Goal: Information Seeking & Learning: Find specific fact

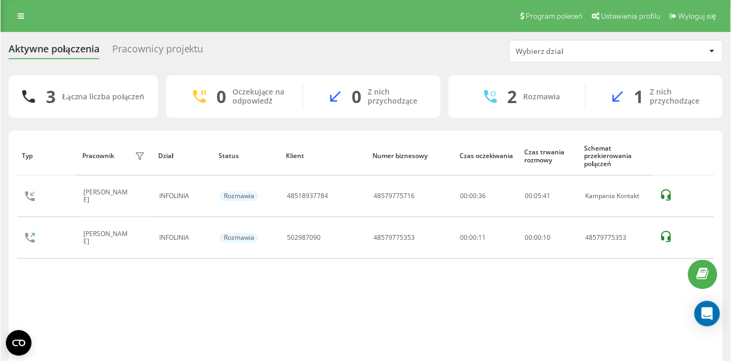
scroll to position [33, 0]
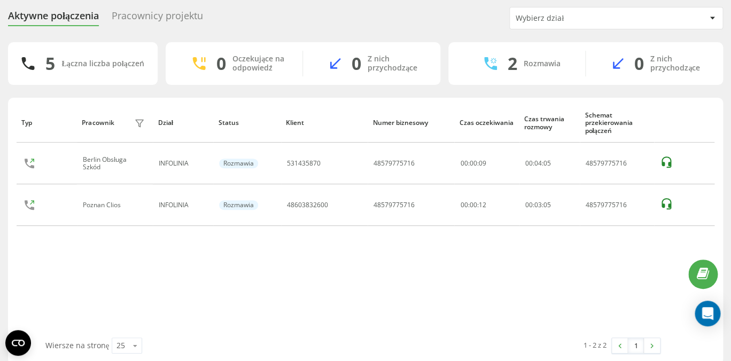
click at [167, 19] on div "Pracownicy projektu" at bounding box center [157, 18] width 91 height 17
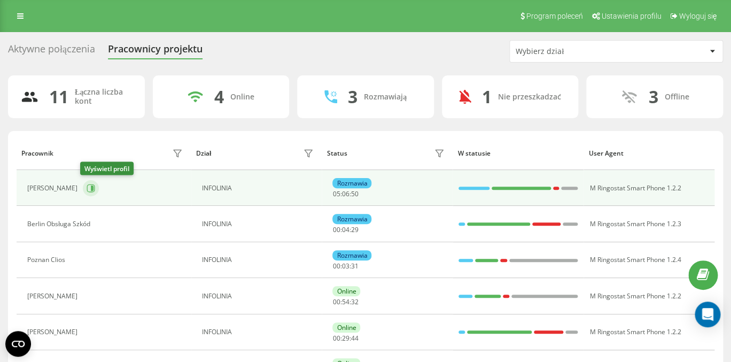
click at [91, 189] on icon at bounding box center [92, 188] width 3 height 5
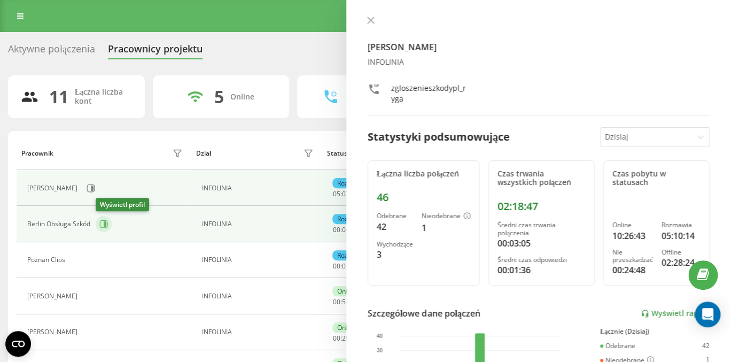
click at [103, 222] on icon at bounding box center [103, 224] width 9 height 9
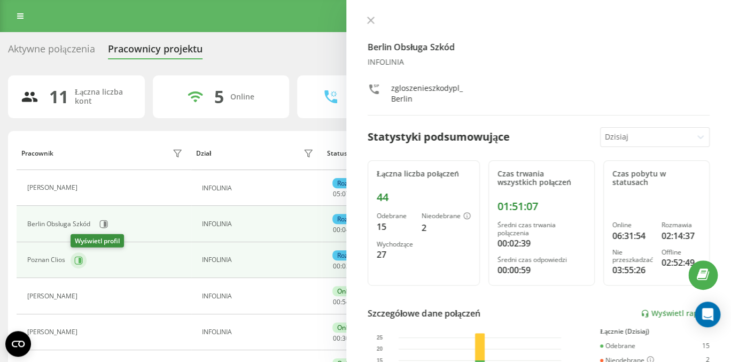
click at [79, 260] on icon at bounding box center [80, 259] width 3 height 5
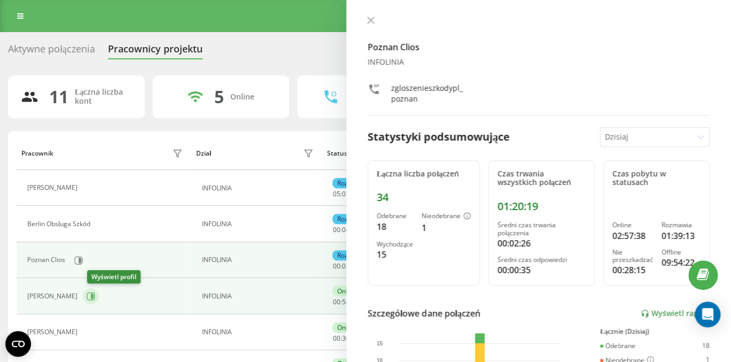
click at [94, 295] on icon at bounding box center [92, 296] width 3 height 5
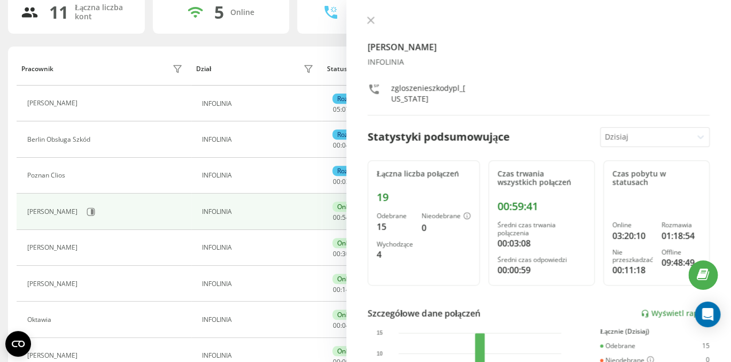
scroll to position [86, 0]
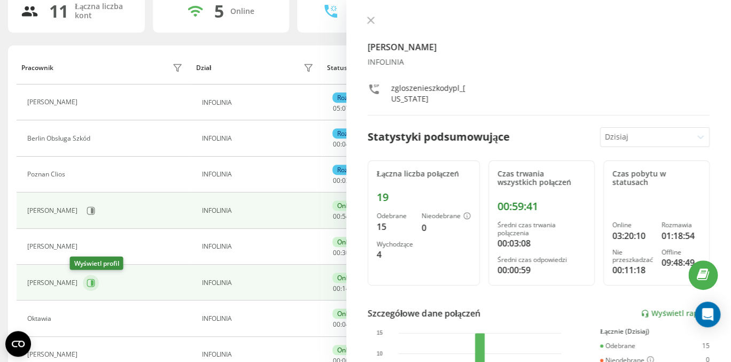
click at [87, 286] on icon at bounding box center [91, 283] width 9 height 9
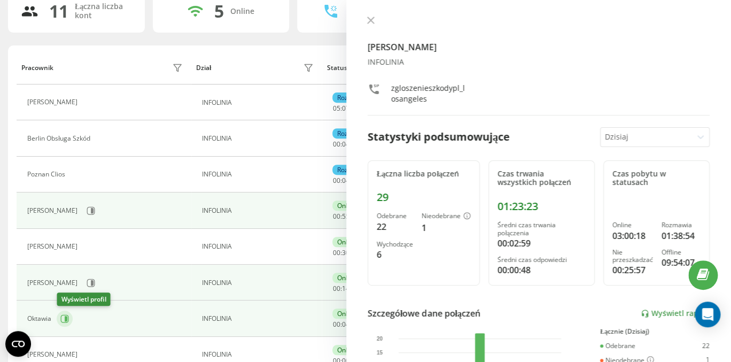
click at [68, 320] on icon at bounding box center [64, 318] width 9 height 9
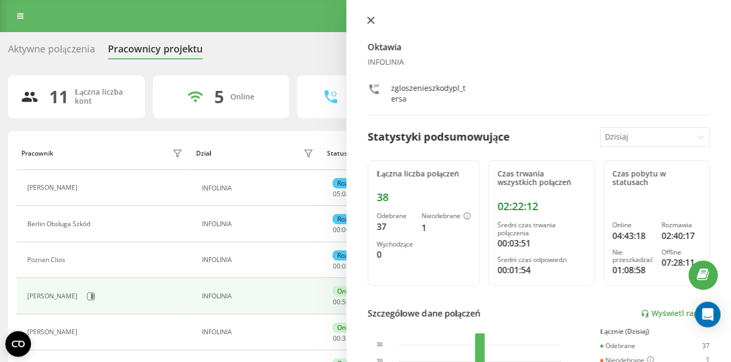
click at [374, 20] on button at bounding box center [371, 21] width 14 height 10
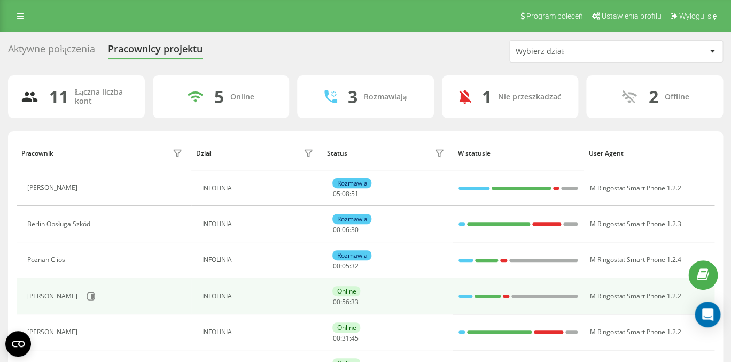
click at [45, 50] on div "Aktywne połączenia" at bounding box center [51, 51] width 87 height 17
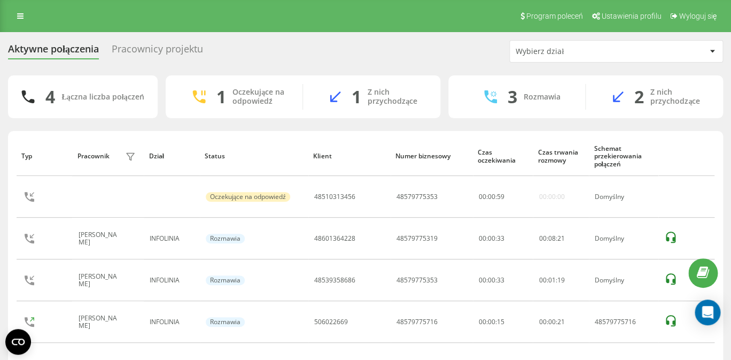
click at [161, 51] on div "Pracownicy projektu" at bounding box center [157, 51] width 91 height 17
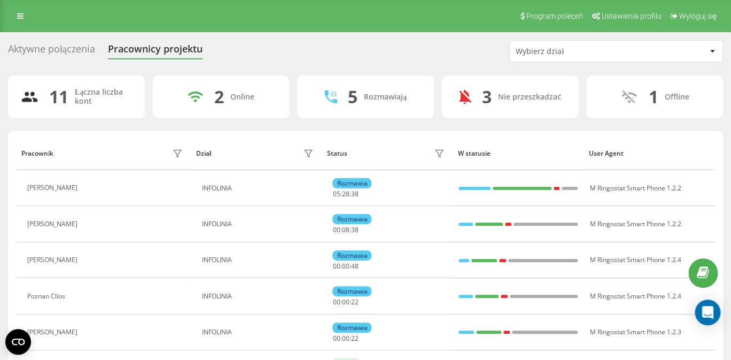
click at [69, 51] on div "Aktywne połączenia" at bounding box center [51, 51] width 87 height 17
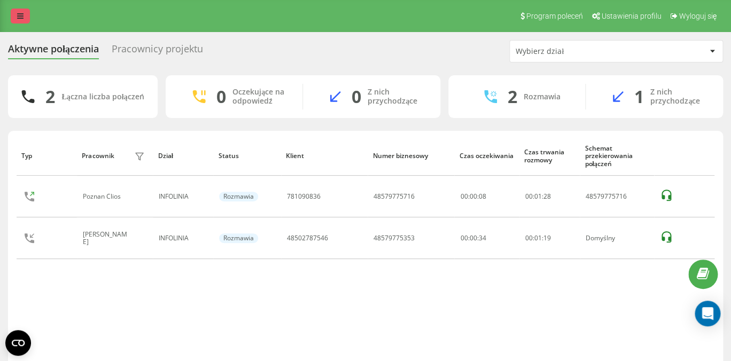
click at [21, 16] on icon at bounding box center [20, 15] width 6 height 7
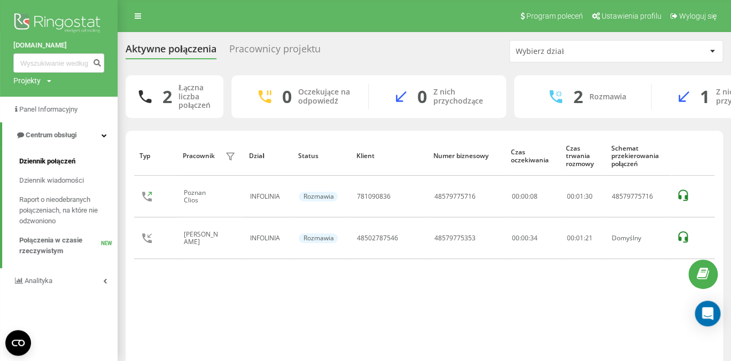
click at [64, 159] on span "Dziennik połączeń" at bounding box center [47, 161] width 56 height 11
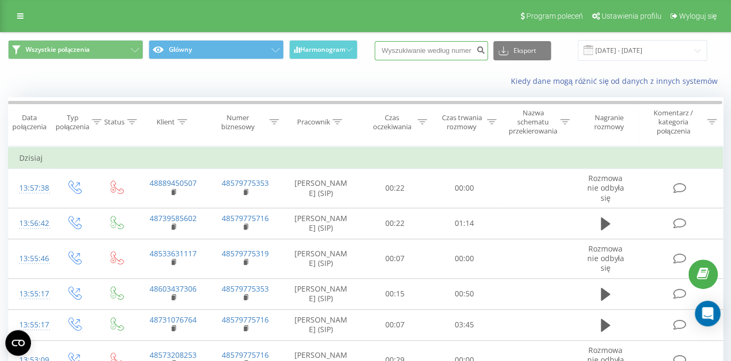
click at [442, 53] on input at bounding box center [431, 50] width 113 height 19
paste input "607636771"
type input "607636771"
click at [485, 51] on icon "submit" at bounding box center [480, 48] width 9 height 6
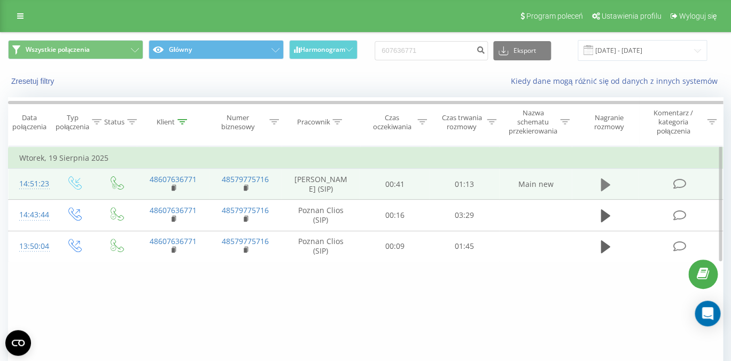
click at [608, 188] on icon at bounding box center [606, 185] width 10 height 13
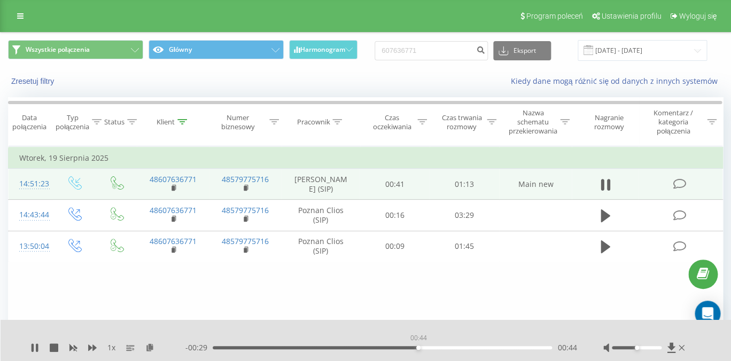
click at [418, 349] on div "00:44" at bounding box center [383, 347] width 340 height 3
click at [53, 346] on icon at bounding box center [54, 348] width 9 height 9
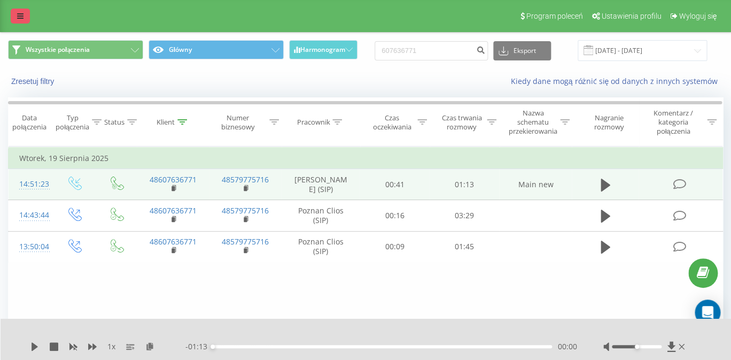
click at [19, 13] on icon at bounding box center [20, 15] width 6 height 7
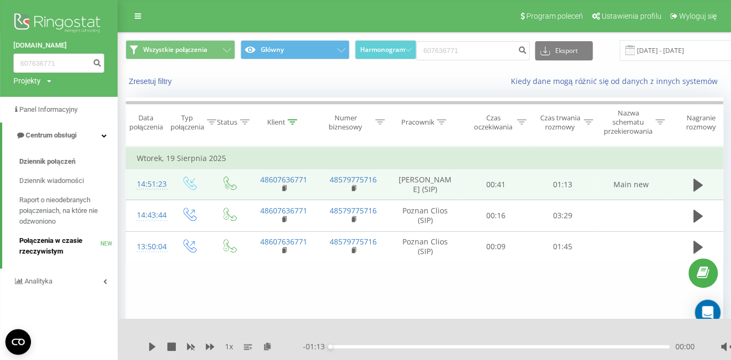
click at [64, 250] on span "Połączenia w czasie rzeczywistym" at bounding box center [59, 245] width 81 height 21
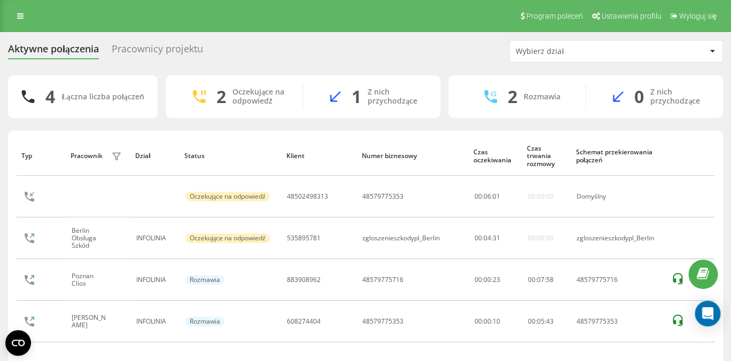
click at [19, 16] on icon at bounding box center [20, 15] width 6 height 7
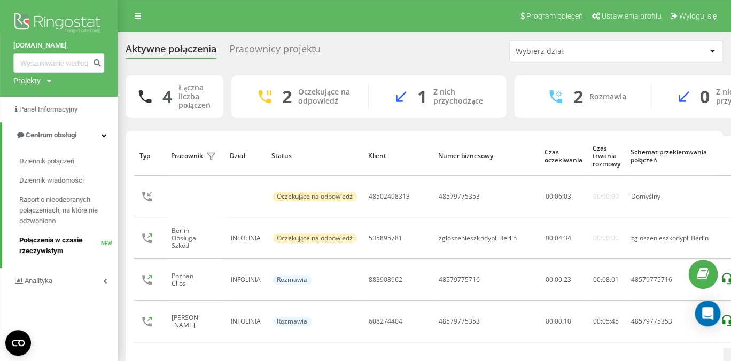
click at [56, 240] on span "Połączenia w czasie rzeczywistym" at bounding box center [60, 245] width 82 height 21
